Goal: Task Accomplishment & Management: Use online tool/utility

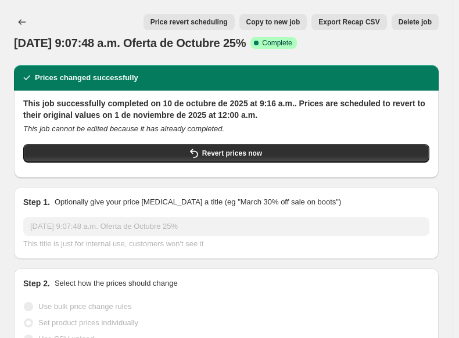
click at [96, 19] on div "Price revert scheduling Copy to new job Export Recap CSV Delete job" at bounding box center [244, 22] width 387 height 16
click at [218, 0] on div "[DATE] 9:07:48 a.m. Oferta de Octubre 25%. This page is ready [DATE] 9:07:48 a.…" at bounding box center [226, 32] width 424 height 65
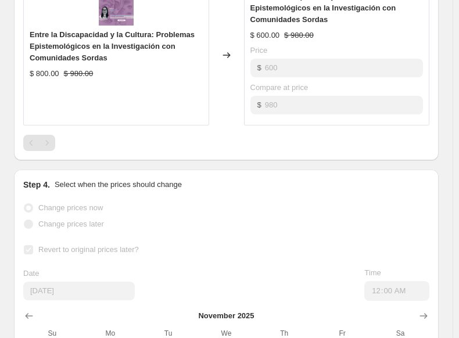
scroll to position [840, 0]
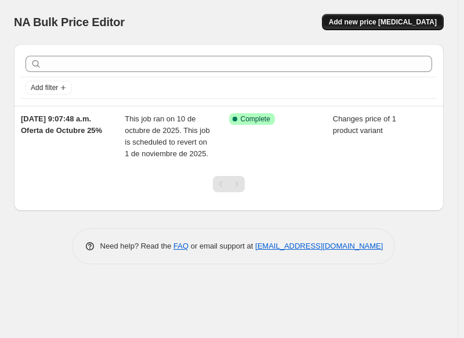
click at [388, 18] on span "Add new price [MEDICAL_DATA]" at bounding box center [383, 21] width 108 height 9
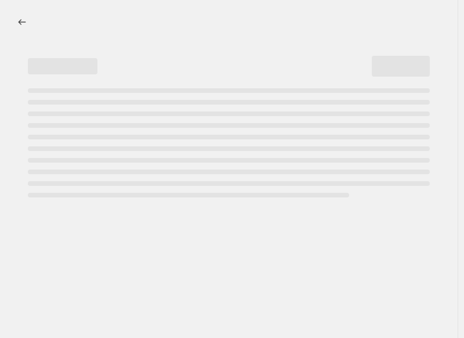
select select "percentage"
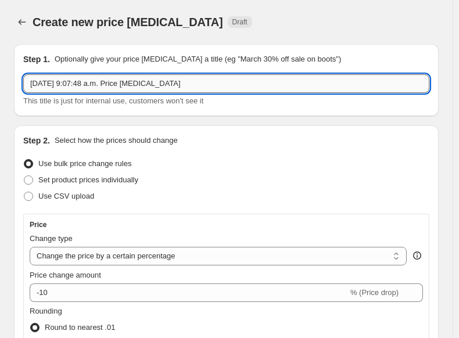
click at [222, 77] on input "[DATE] 9:07:48 a.m. Price [MEDICAL_DATA]" at bounding box center [226, 83] width 406 height 19
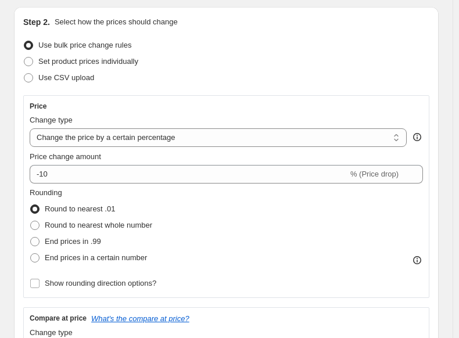
scroll to position [134, 0]
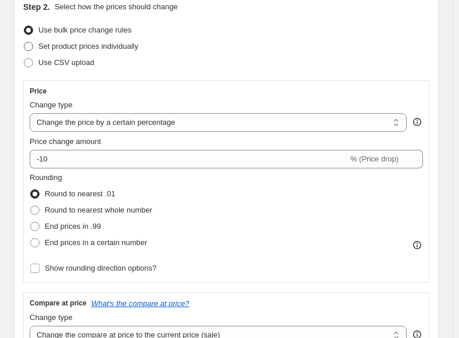
type input "[DATE] 9:07:48 a.m. Oferta octubre 25% DIDCA"
click at [104, 46] on span "Set product prices individually" at bounding box center [88, 46] width 100 height 9
click at [24, 42] on input "Set product prices individually" at bounding box center [24, 42] width 1 height 1
radio input "true"
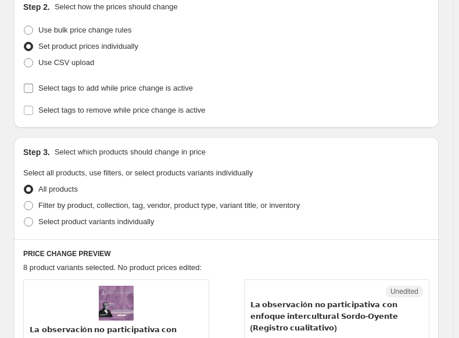
click at [100, 91] on span "Select tags to add while price change is active" at bounding box center [115, 88] width 154 height 9
click at [33, 91] on input "Select tags to add while price change is active" at bounding box center [28, 88] width 9 height 9
checkbox input "true"
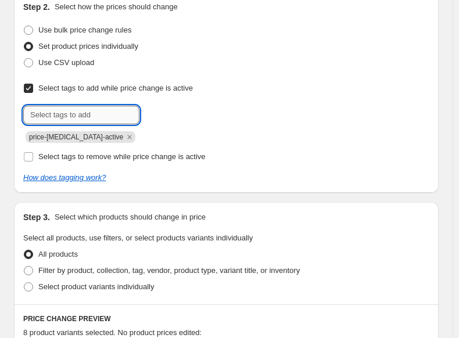
click at [101, 112] on input "text" at bounding box center [81, 115] width 116 height 19
type input "p"
type input "cambio de precio-didca"
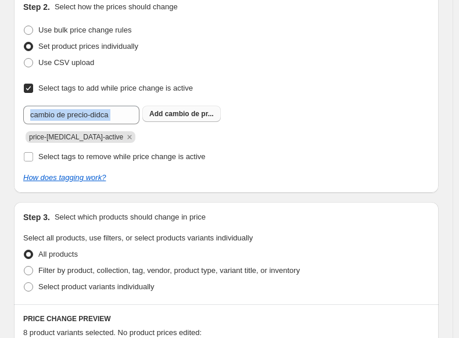
drag, startPoint x: 173, startPoint y: 103, endPoint x: 174, endPoint y: 110, distance: 6.4
click at [174, 110] on div "Select tags to add while price change is active Submit cambio de precio-didca A…" at bounding box center [226, 111] width 406 height 63
click at [174, 110] on span "cambio de pr..." at bounding box center [189, 114] width 49 height 8
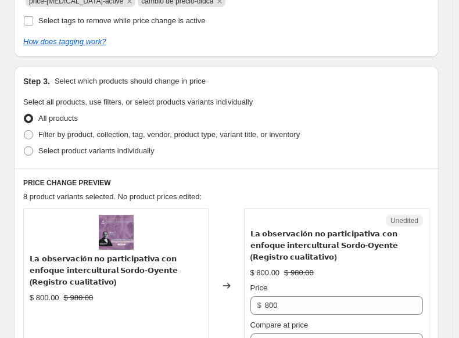
scroll to position [272, 0]
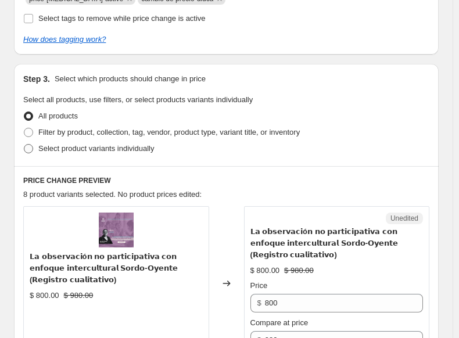
click at [127, 144] on span "Select product variants individually" at bounding box center [96, 148] width 116 height 9
click at [24, 144] on input "Select product variants individually" at bounding box center [24, 144] width 1 height 1
radio input "true"
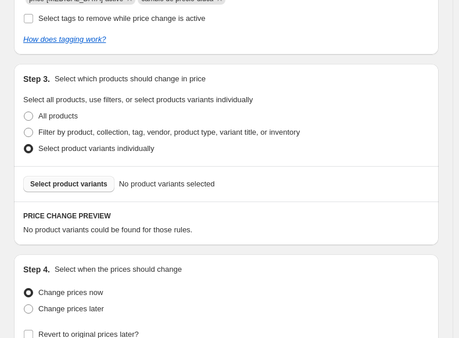
click at [56, 176] on button "Select product variants" at bounding box center [68, 184] width 91 height 16
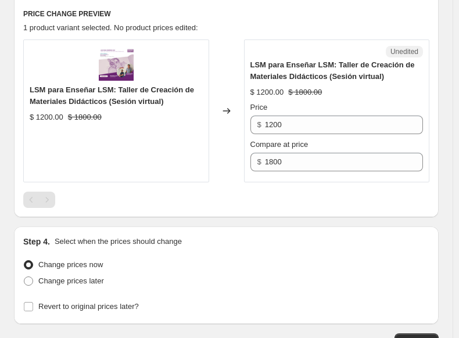
scroll to position [416, 0]
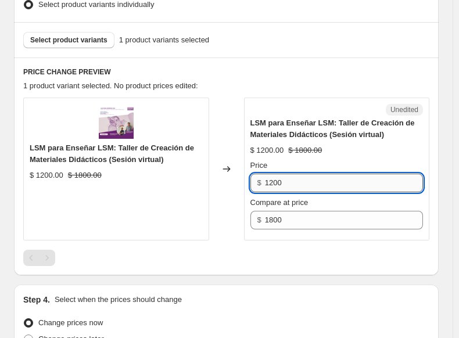
click at [298, 174] on input "1200" at bounding box center [344, 183] width 158 height 19
type input "900"
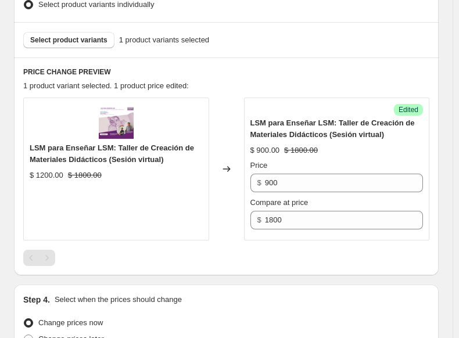
click at [411, 145] on div "$ 900.00 $ 1800.00" at bounding box center [336, 151] width 173 height 12
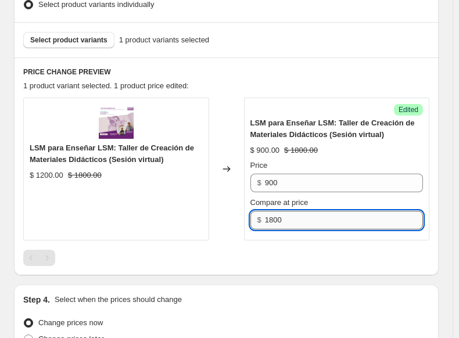
click at [390, 211] on input "1800" at bounding box center [344, 220] width 158 height 19
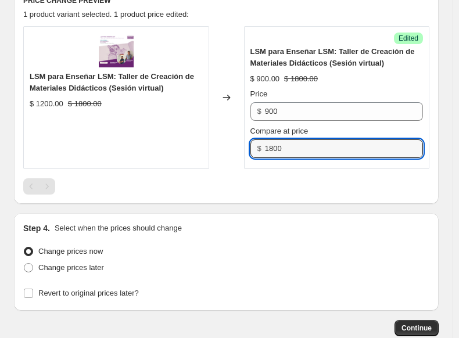
scroll to position [488, 0]
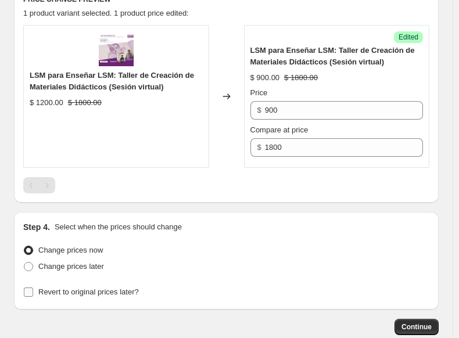
click at [131, 287] on span "Revert to original prices later?" at bounding box center [88, 291] width 100 height 9
click at [33, 287] on input "Revert to original prices later?" at bounding box center [28, 291] width 9 height 9
checkbox input "true"
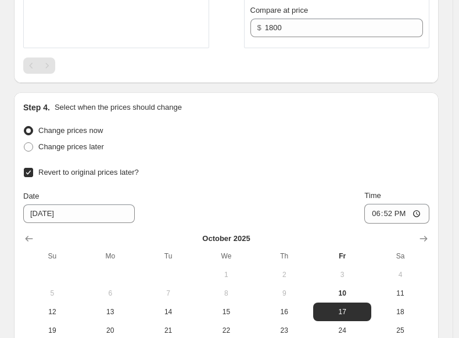
scroll to position [612, 0]
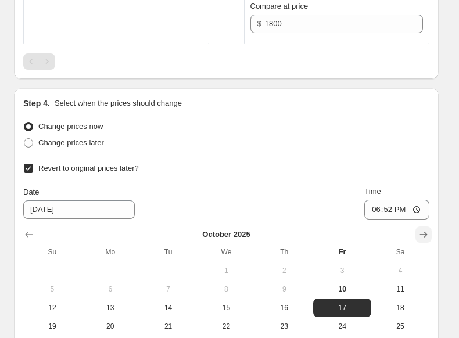
click at [424, 229] on icon "Show next month, November 2025" at bounding box center [423, 235] width 12 height 12
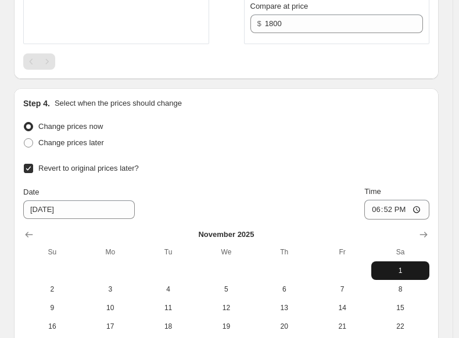
click at [406, 266] on span "1" at bounding box center [400, 270] width 49 height 9
type input "[DATE]"
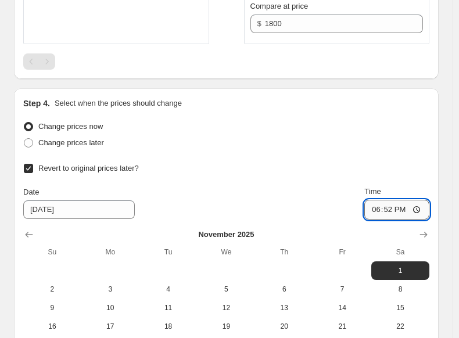
click at [385, 200] on input "18:52" at bounding box center [396, 210] width 65 height 20
type input "00:00"
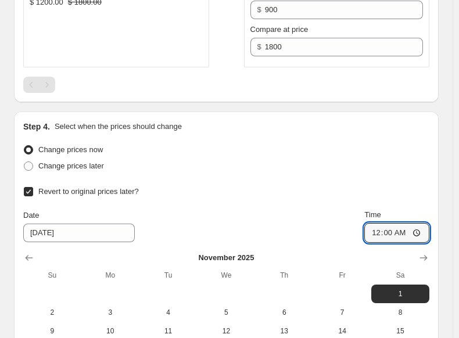
scroll to position [707, 0]
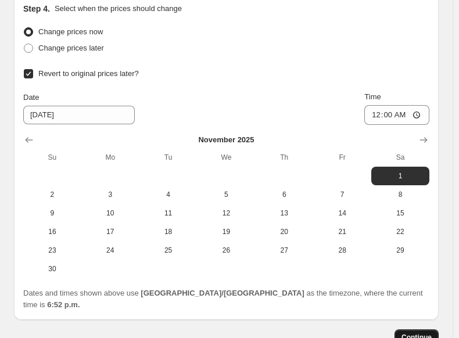
click at [427, 333] on span "Continue" at bounding box center [416, 337] width 30 height 9
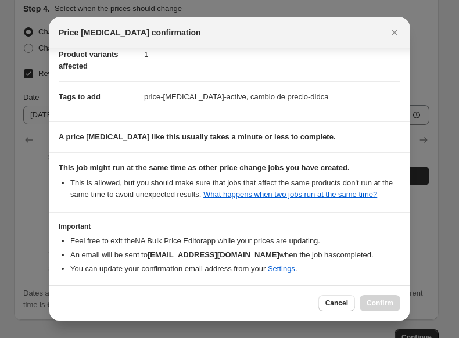
scroll to position [118, 0]
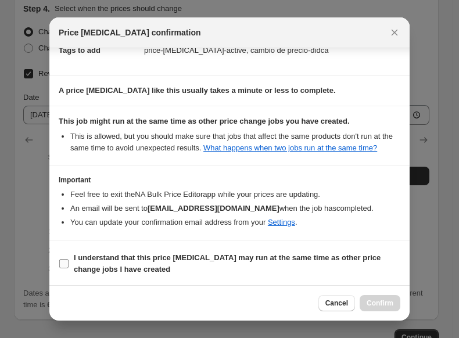
click at [110, 257] on b "I understand that this price [MEDICAL_DATA] may run at the same time as other p…" at bounding box center [227, 263] width 307 height 20
click at [69, 259] on input "I understand that this price [MEDICAL_DATA] may run at the same time as other p…" at bounding box center [63, 263] width 9 height 9
checkbox input "true"
click at [383, 301] on span "Confirm" at bounding box center [379, 302] width 27 height 9
